Goal: Task Accomplishment & Management: Manage account settings

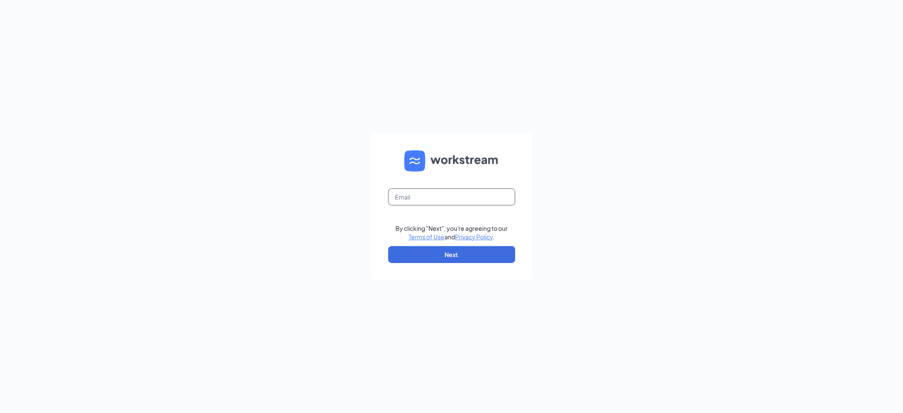
click at [418, 196] on input "text" at bounding box center [451, 196] width 127 height 17
type input "[EMAIL_ADDRESS][DOMAIN_NAME]"
click at [443, 261] on button "Next" at bounding box center [451, 254] width 127 height 17
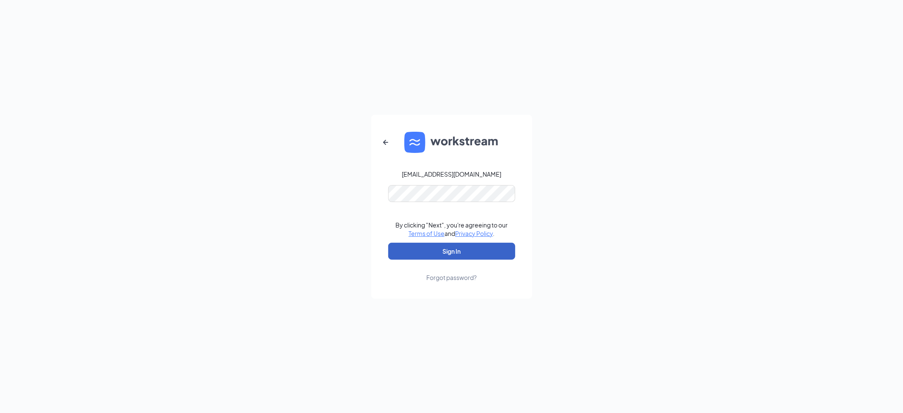
click at [433, 251] on button "Sign In" at bounding box center [451, 251] width 127 height 17
click at [241, 218] on div "[EMAIL_ADDRESS][DOMAIN_NAME] Credential mismatches. By clicking "Next", you're …" at bounding box center [451, 206] width 903 height 413
click at [472, 177] on div "[EMAIL_ADDRESS][DOMAIN_NAME]" at bounding box center [451, 174] width 99 height 8
click at [500, 174] on form "[EMAIL_ADDRESS][DOMAIN_NAME] Credential mismatches. By clicking "Next", you're …" at bounding box center [451, 207] width 161 height 184
click at [384, 140] on icon "ArrowLeftNew" at bounding box center [386, 142] width 10 height 10
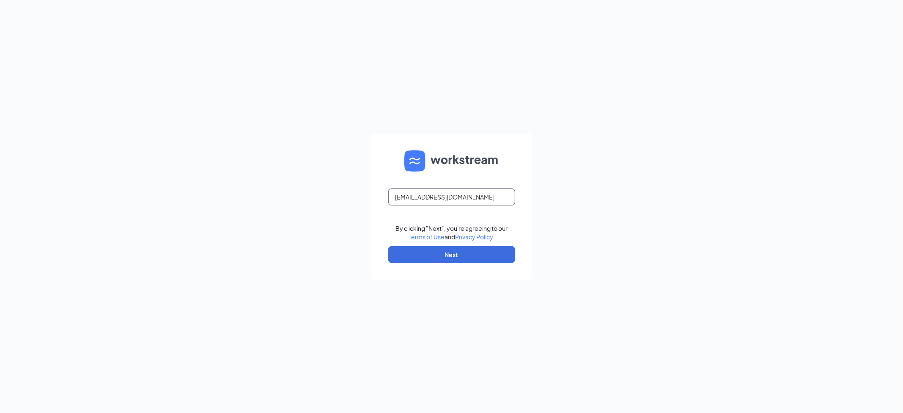
drag, startPoint x: 489, startPoint y: 198, endPoint x: 108, endPoint y: 218, distance: 380.7
click at [114, 217] on div "[EMAIL_ADDRESS][DOMAIN_NAME] By clicking "Next", you're agreeing to our Terms o…" at bounding box center [451, 206] width 903 height 413
type input "[PERSON_NAME][EMAIL_ADDRESS][PERSON_NAME][DOMAIN_NAME]"
click at [447, 253] on button "Next" at bounding box center [451, 254] width 127 height 17
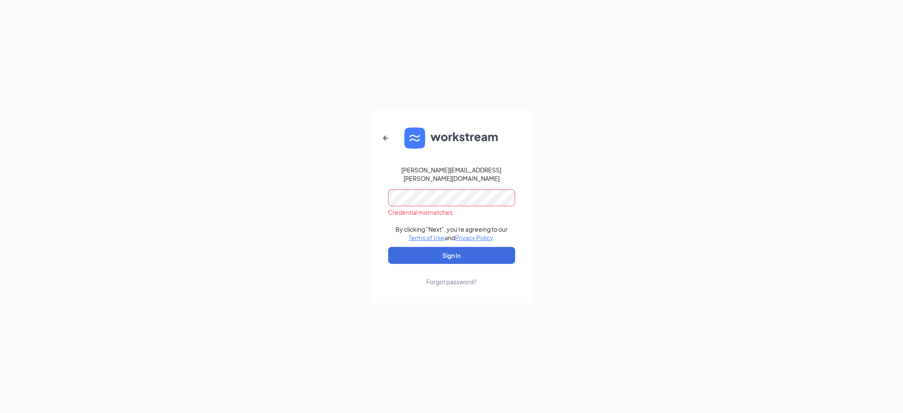
click at [284, 222] on div "[PERSON_NAME][EMAIL_ADDRESS][PERSON_NAME][DOMAIN_NAME] Credential mismatches. B…" at bounding box center [451, 206] width 903 height 413
click at [388, 247] on button "Sign In" at bounding box center [451, 255] width 127 height 17
click at [443, 251] on button "Sign In" at bounding box center [451, 255] width 127 height 17
click at [191, 211] on div "[PERSON_NAME][EMAIL_ADDRESS][PERSON_NAME][DOMAIN_NAME] Credential mismatches. B…" at bounding box center [451, 206] width 903 height 413
